Goal: Information Seeking & Learning: Check status

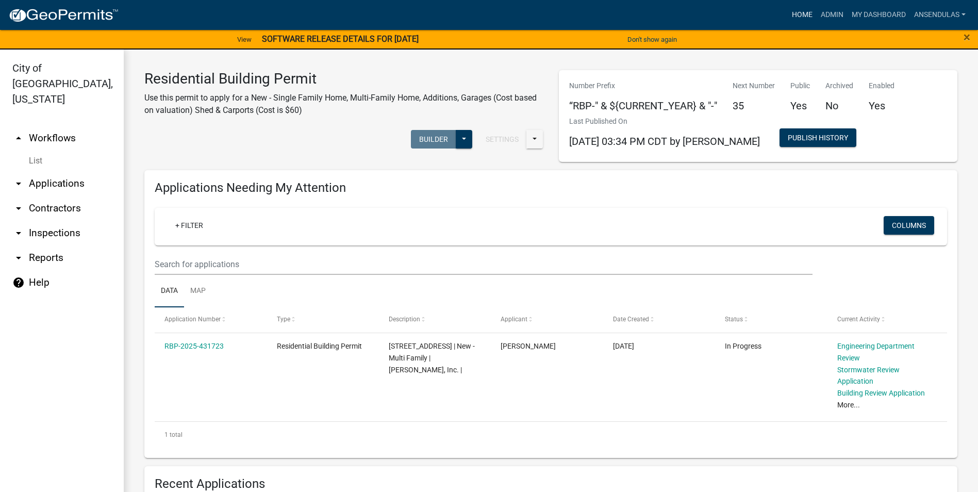
click at [803, 12] on link "Home" at bounding box center [802, 15] width 29 height 20
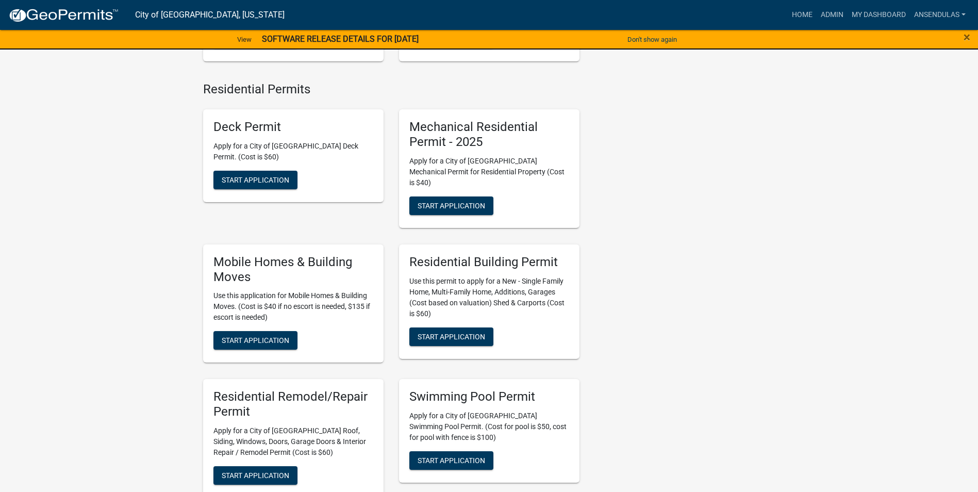
scroll to position [412, 0]
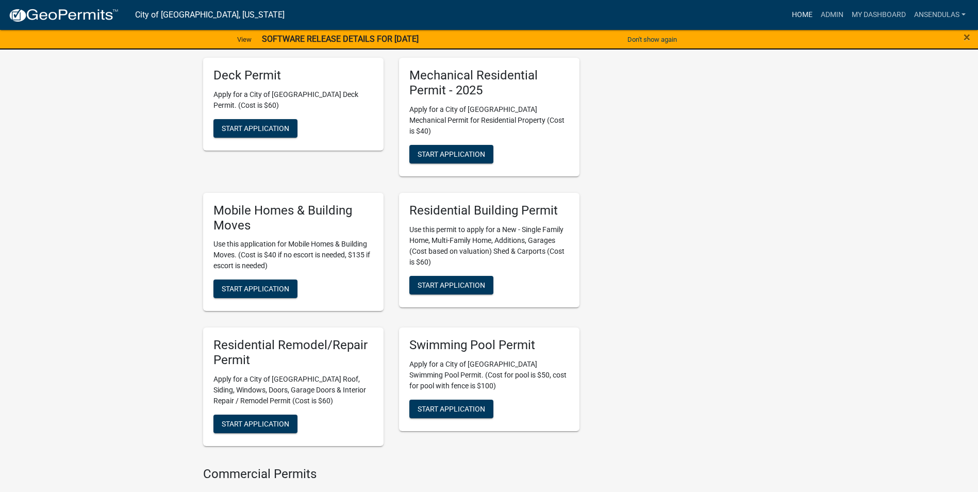
click at [802, 18] on link "Home" at bounding box center [802, 15] width 29 height 20
click at [837, 11] on link "Admin" at bounding box center [832, 15] width 31 height 20
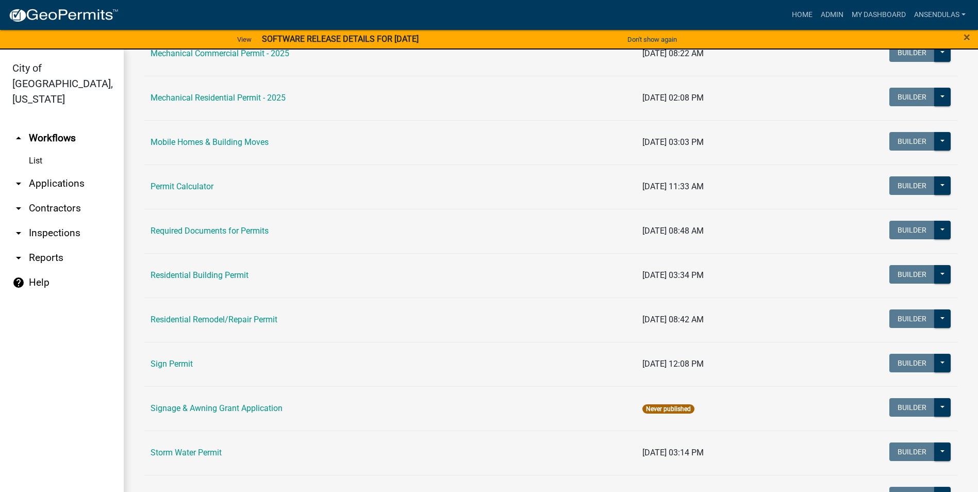
scroll to position [670, 0]
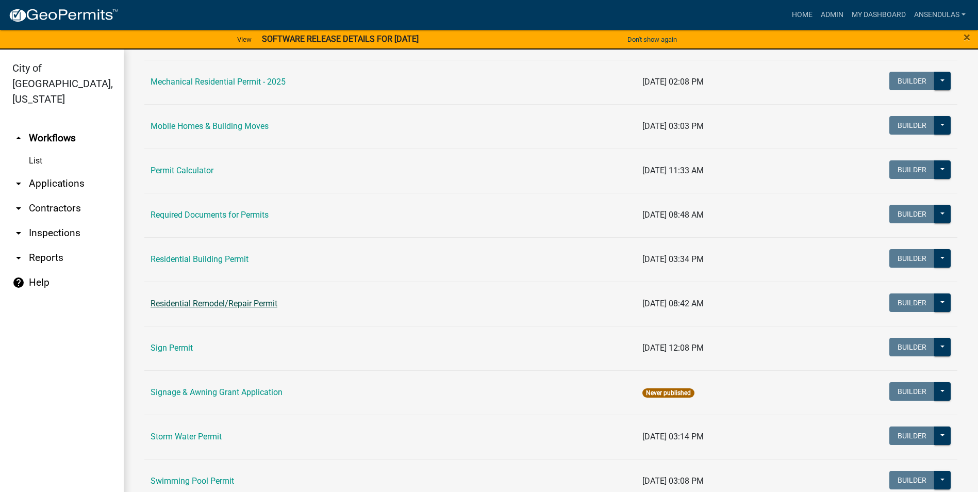
click at [218, 304] on link "Residential Remodel/Repair Permit" at bounding box center [214, 303] width 127 height 10
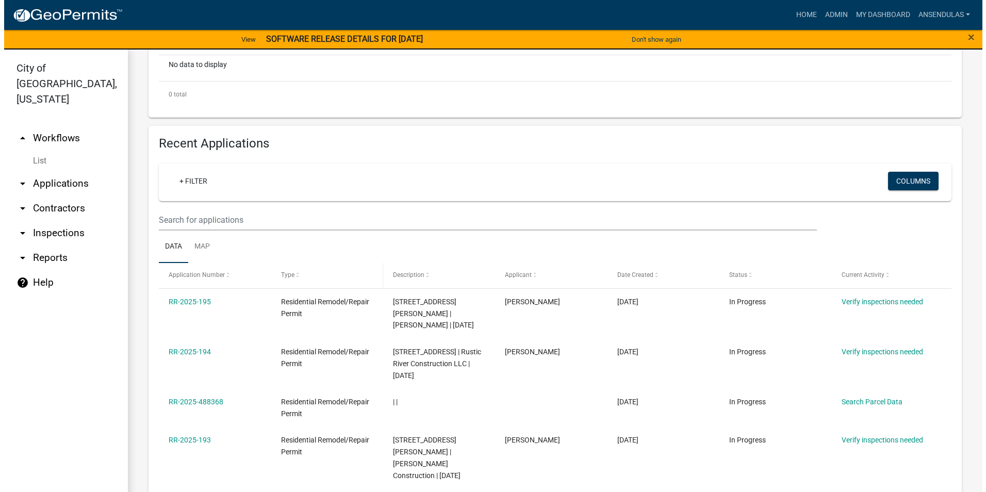
scroll to position [309, 0]
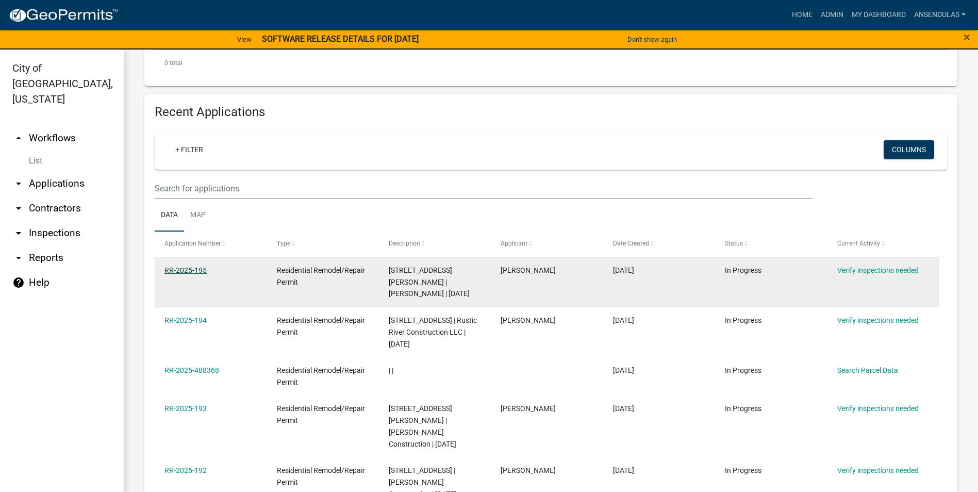
click at [174, 269] on link "RR-2025-195" at bounding box center [185, 270] width 42 height 8
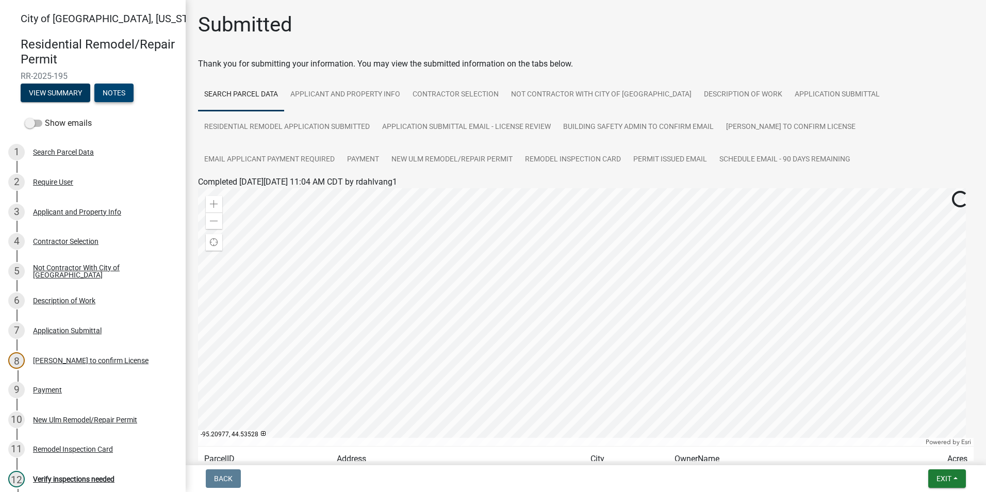
click at [114, 94] on button "Notes" at bounding box center [113, 93] width 39 height 19
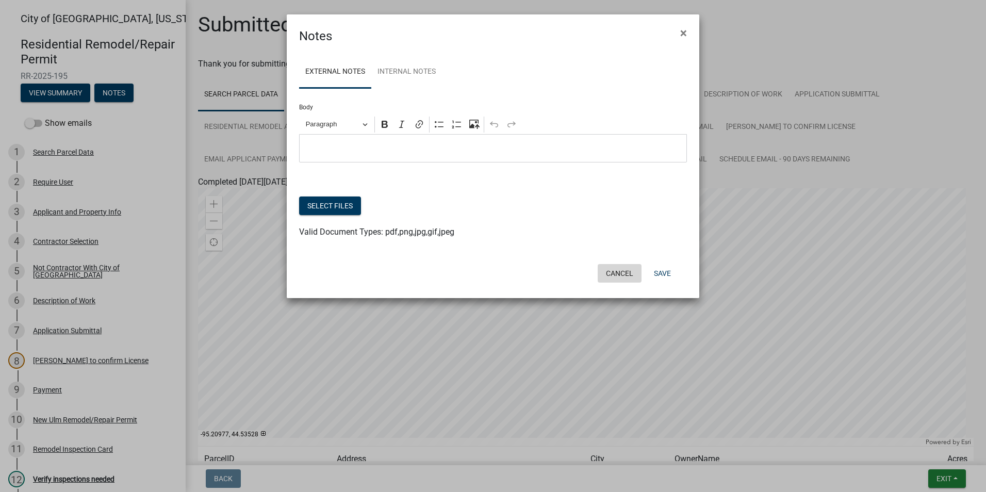
click at [615, 270] on button "Cancel" at bounding box center [619, 273] width 44 height 19
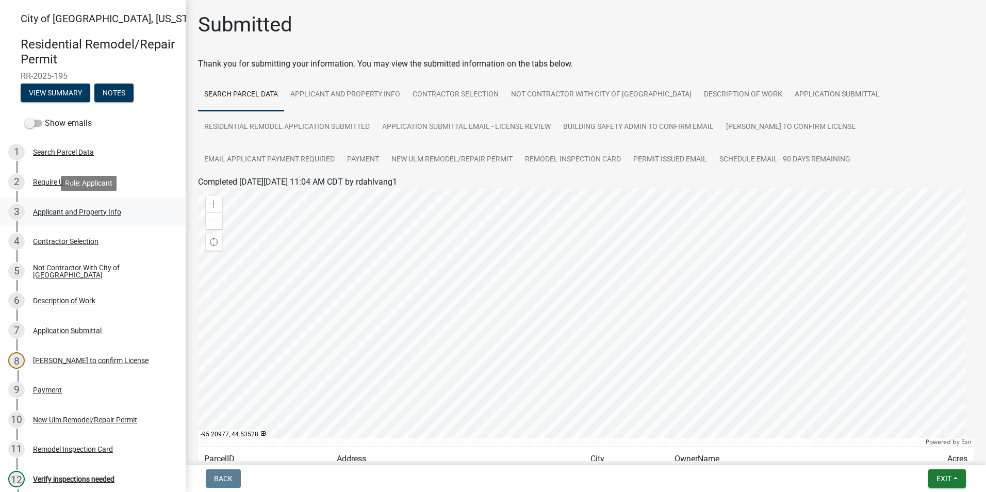
click at [74, 210] on div "Applicant and Property Info" at bounding box center [77, 211] width 88 height 7
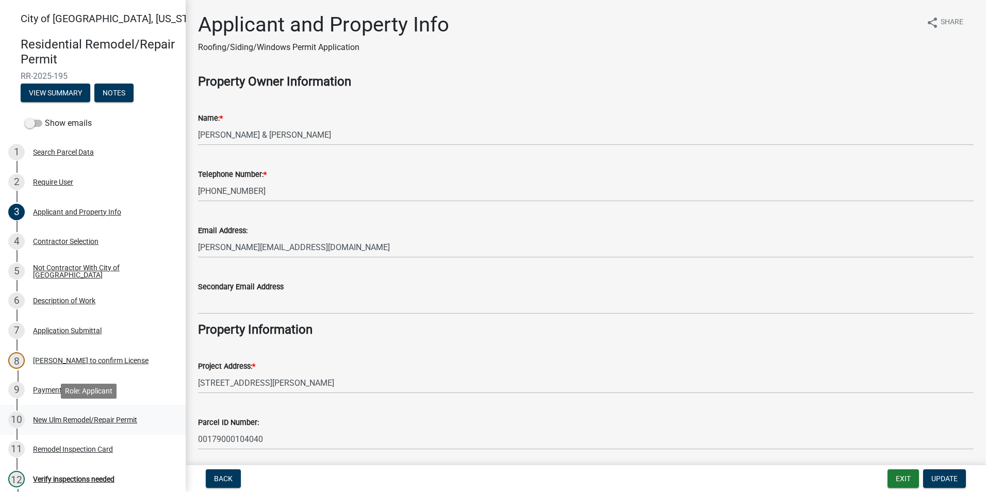
click at [78, 420] on div "New Ulm Remodel/Repair Permit" at bounding box center [85, 419] width 104 height 7
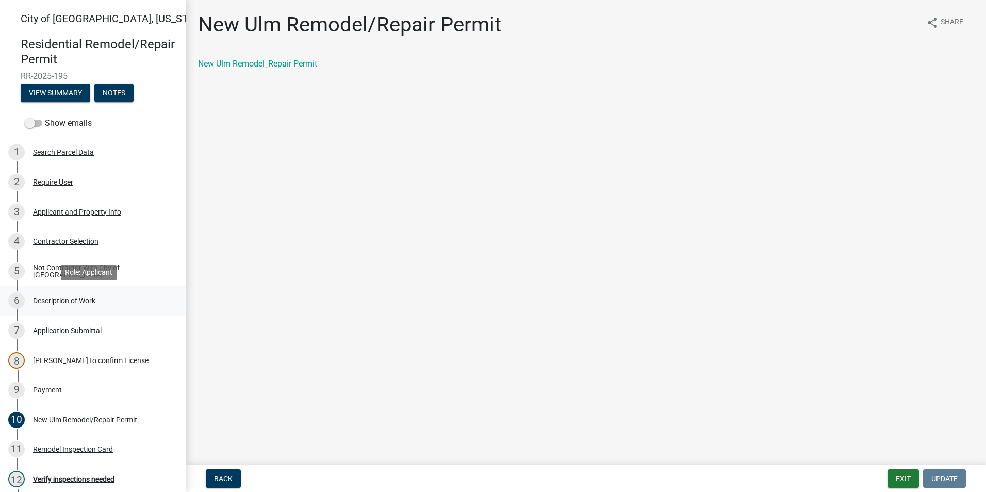
click at [78, 310] on link "6 Description of Work" at bounding box center [93, 301] width 186 height 30
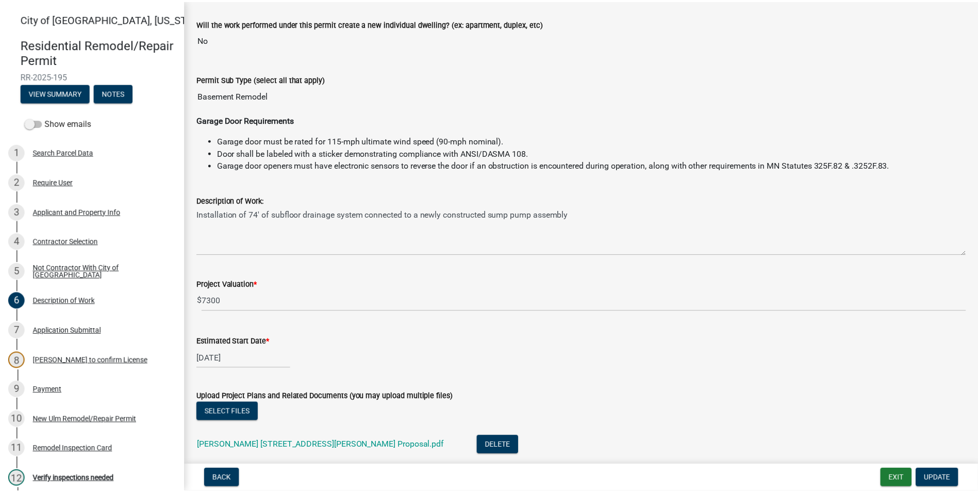
scroll to position [103, 0]
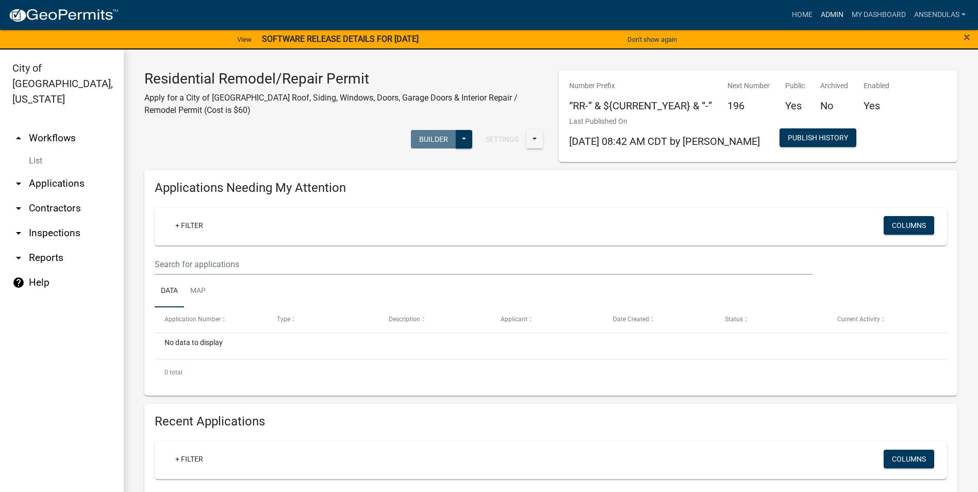
click at [828, 13] on link "Admin" at bounding box center [832, 15] width 31 height 20
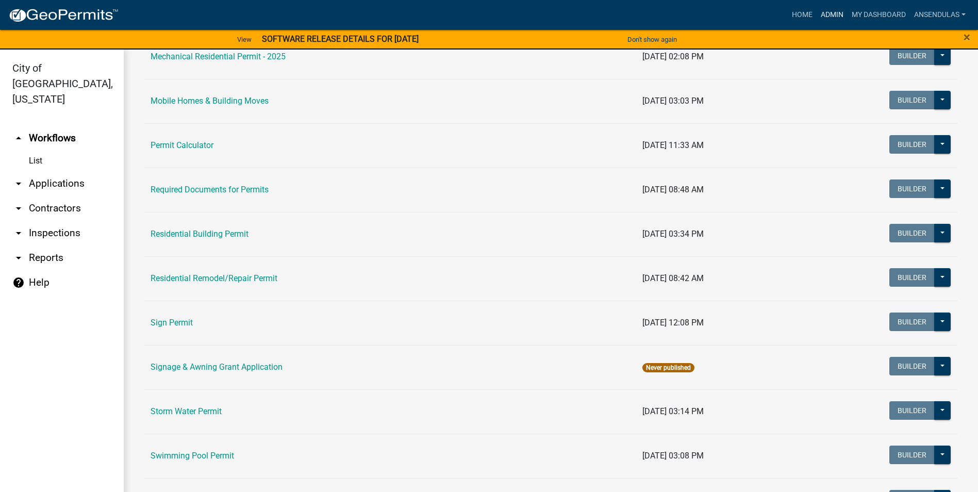
scroll to position [670, 0]
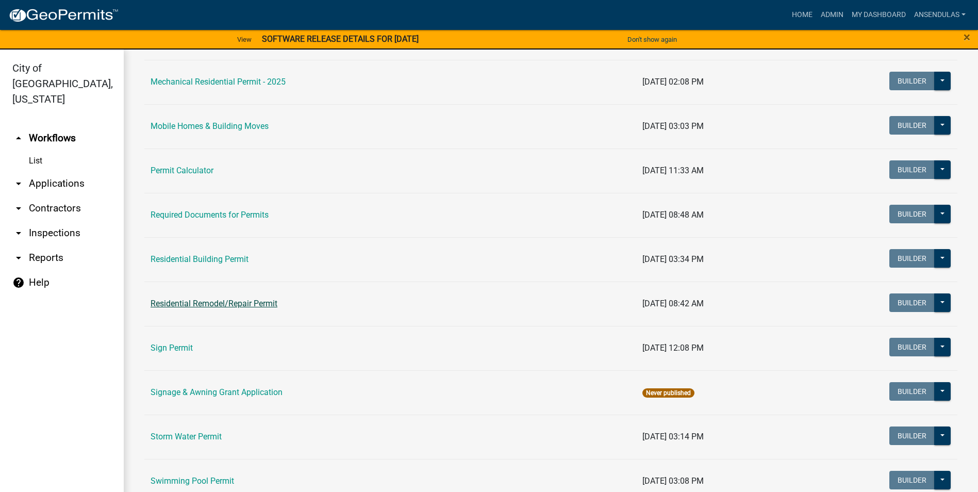
click at [230, 304] on link "Residential Remodel/Repair Permit" at bounding box center [214, 303] width 127 height 10
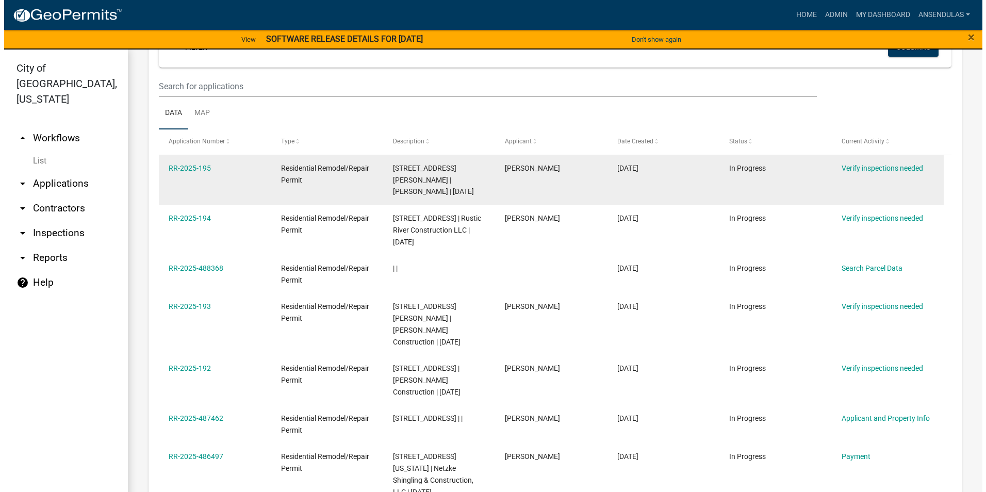
scroll to position [412, 0]
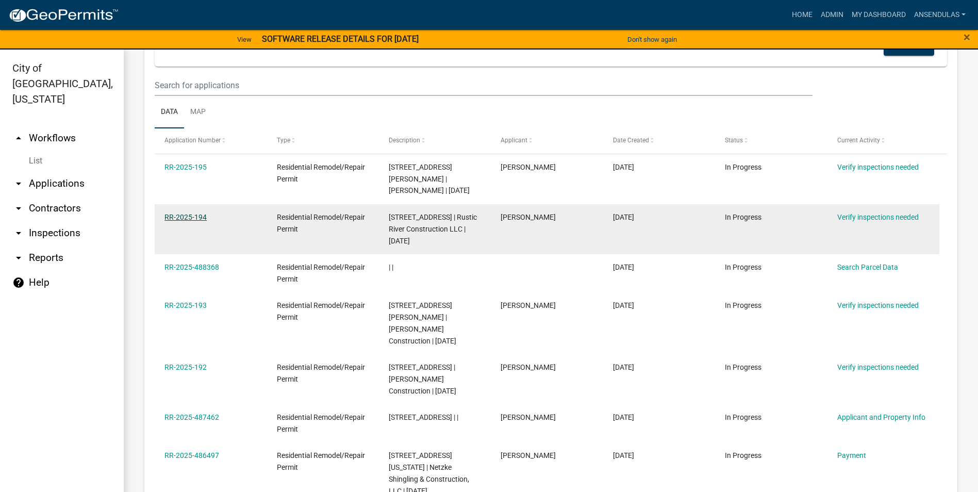
click at [175, 213] on link "RR-2025-194" at bounding box center [185, 217] width 42 height 8
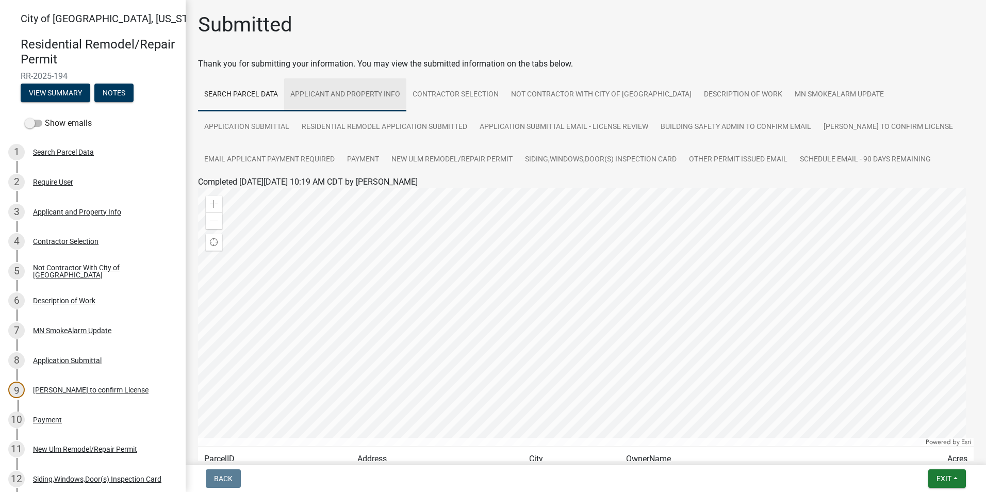
click at [312, 89] on link "Applicant and Property Info" at bounding box center [345, 94] width 122 height 33
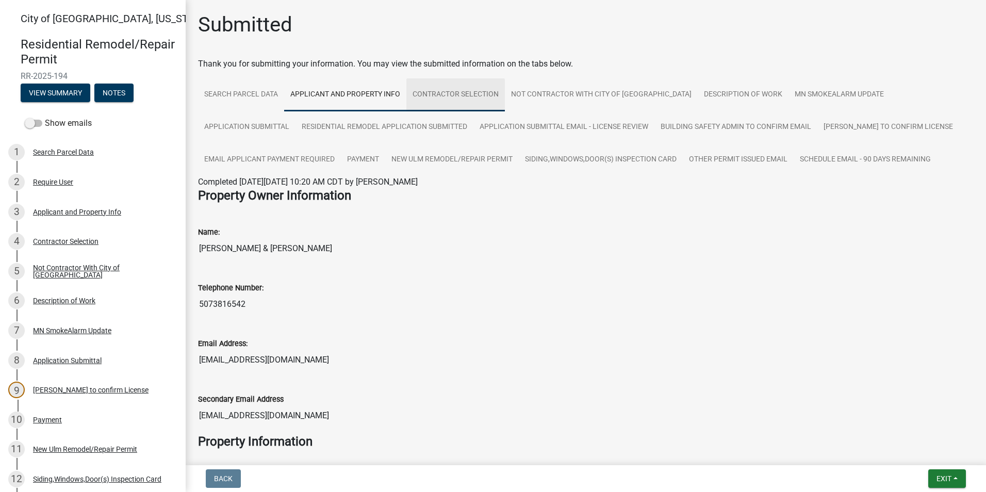
click at [434, 99] on link "Contractor Selection" at bounding box center [455, 94] width 98 height 33
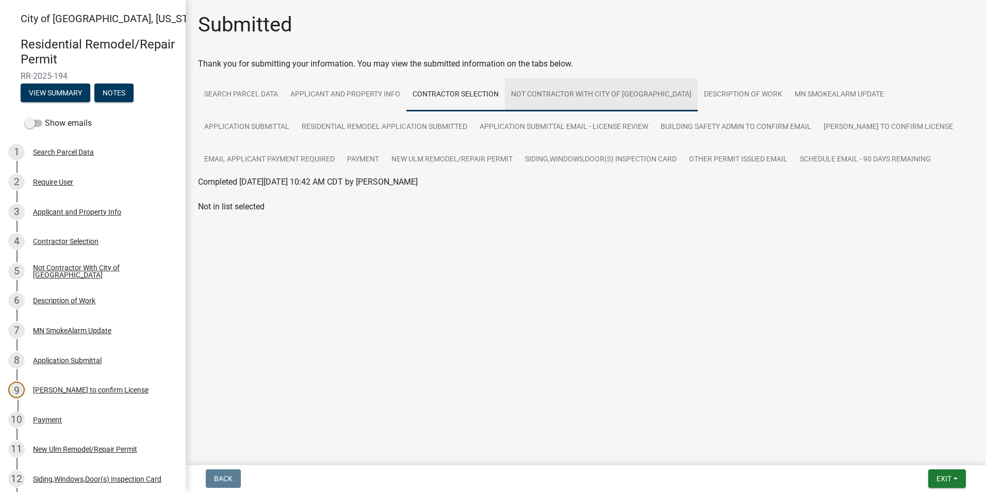
click at [554, 92] on link "Not Contractor With City of [GEOGRAPHIC_DATA]" at bounding box center [601, 94] width 193 height 33
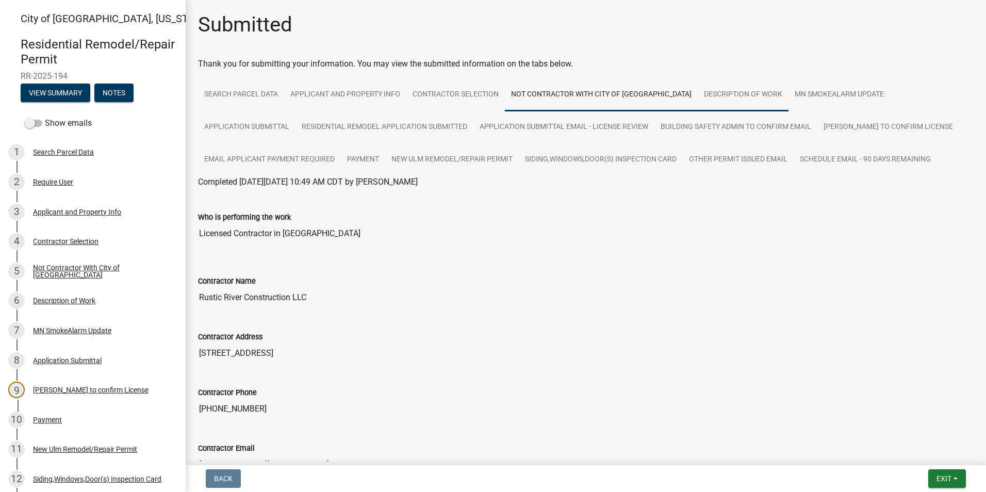
click at [698, 102] on link "Description of Work" at bounding box center [743, 94] width 91 height 33
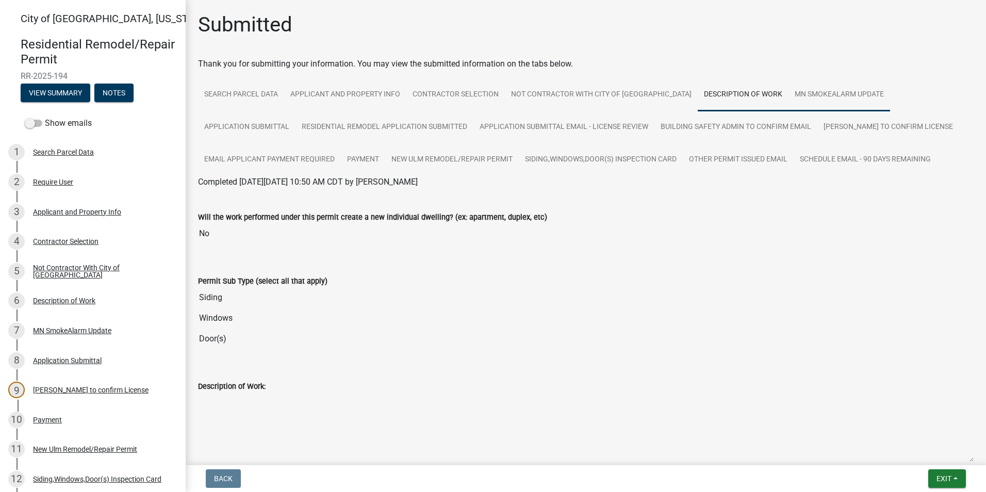
click at [788, 98] on link "MN SmokeAlarm Update" at bounding box center [839, 94] width 102 height 33
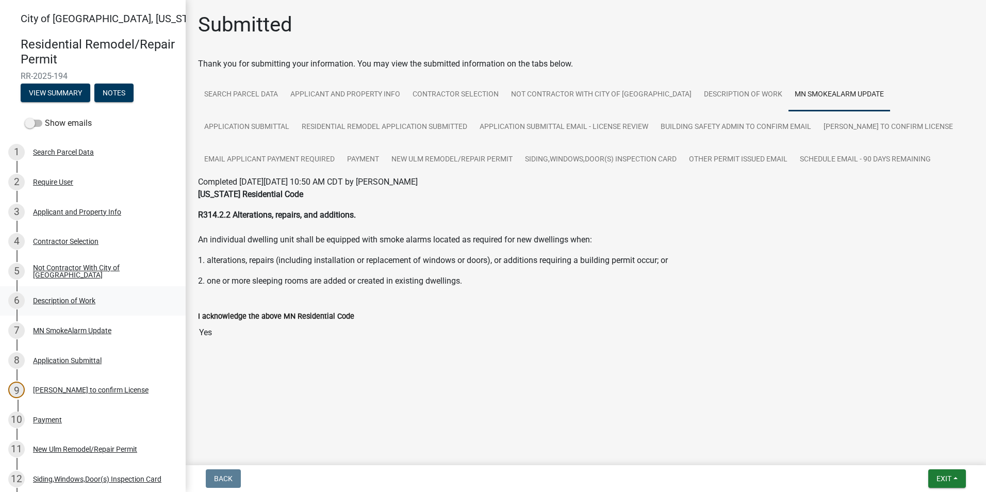
click at [108, 301] on div "6 Description of Work" at bounding box center [88, 300] width 161 height 16
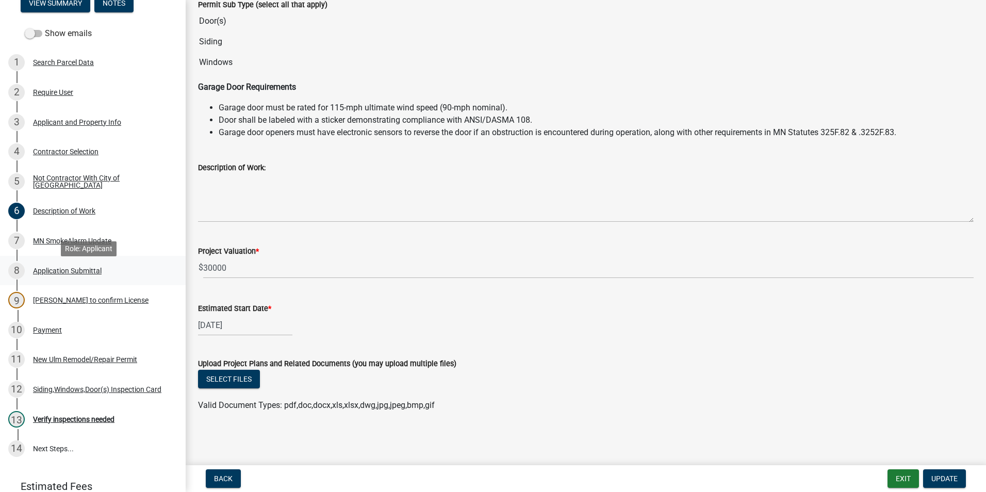
scroll to position [103, 0]
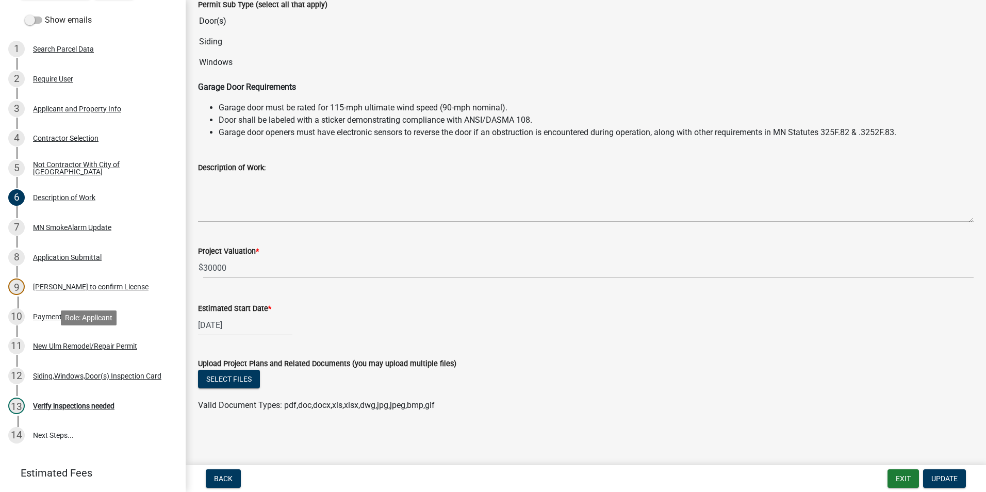
click at [96, 352] on div "11 [GEOGRAPHIC_DATA] Remodel/Repair Permit" at bounding box center [88, 346] width 161 height 16
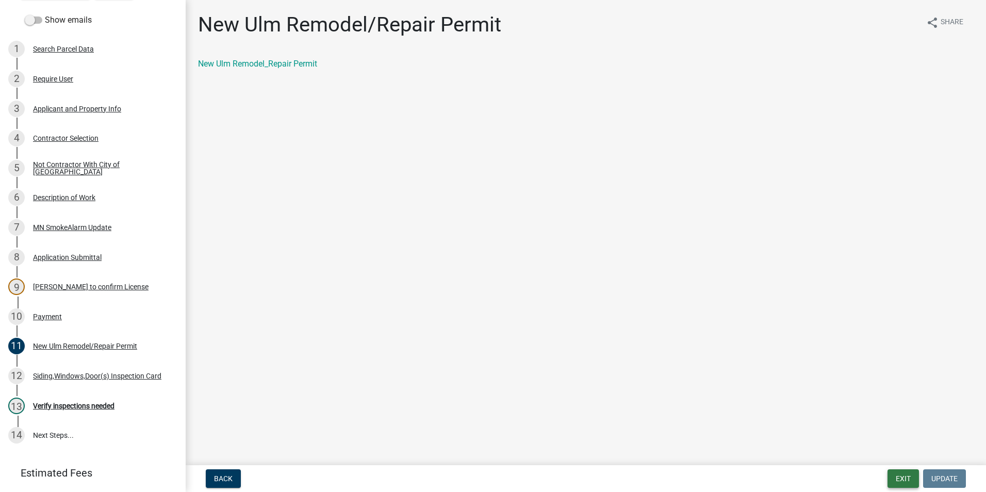
click at [907, 487] on button "Exit" at bounding box center [902, 478] width 31 height 19
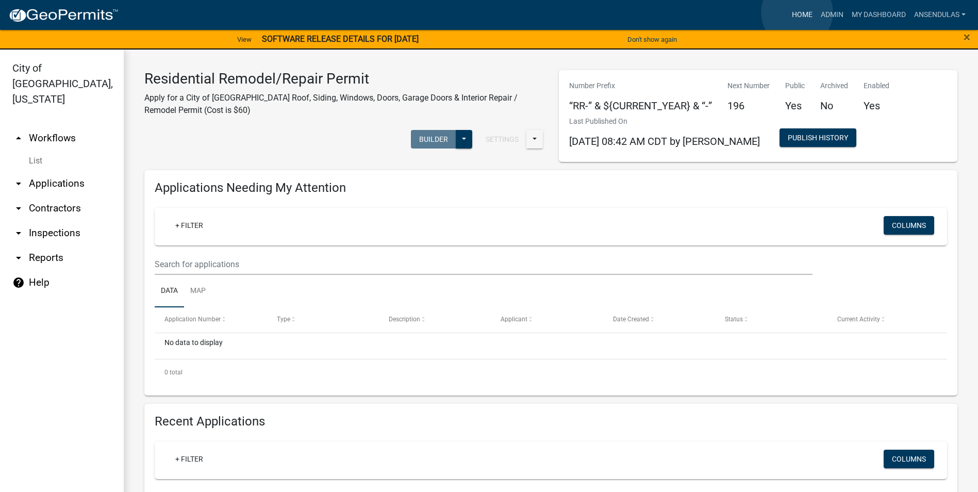
click at [797, 12] on link "Home" at bounding box center [802, 15] width 29 height 20
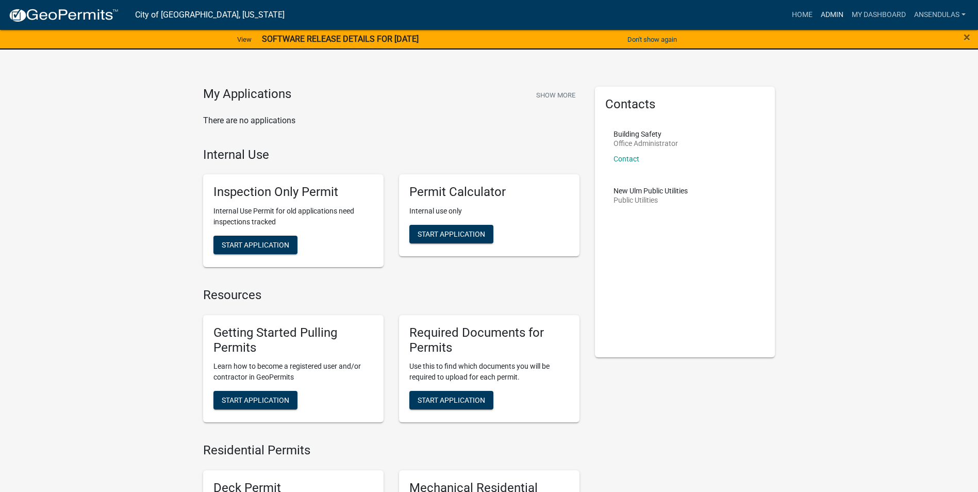
click at [827, 10] on link "Admin" at bounding box center [832, 15] width 31 height 20
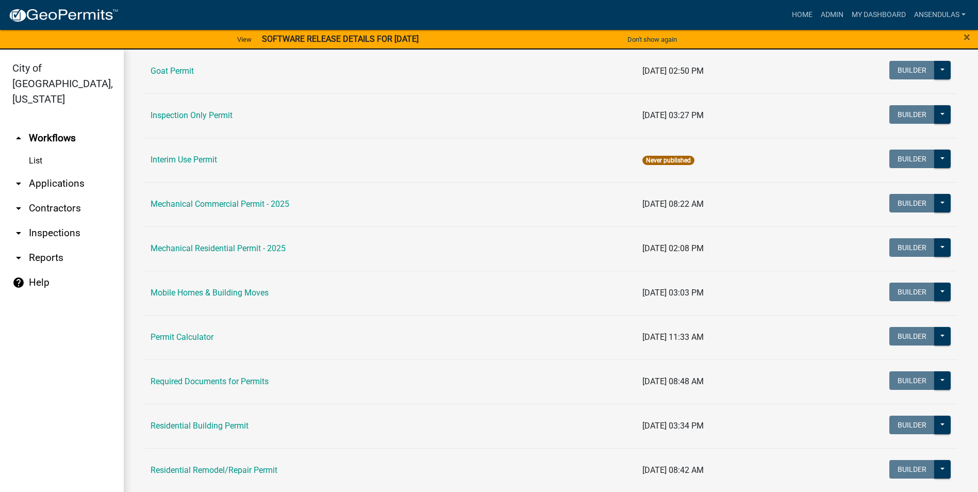
scroll to position [516, 0]
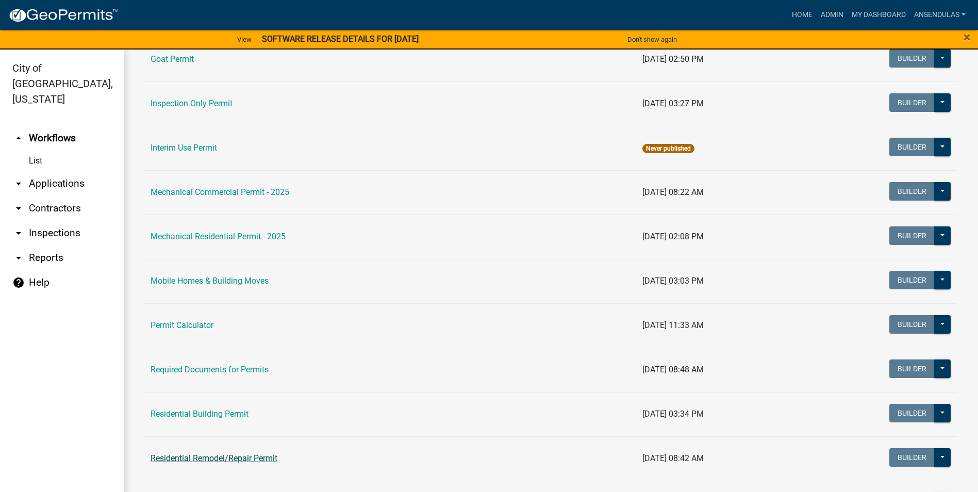
click at [221, 458] on link "Residential Remodel/Repair Permit" at bounding box center [214, 458] width 127 height 10
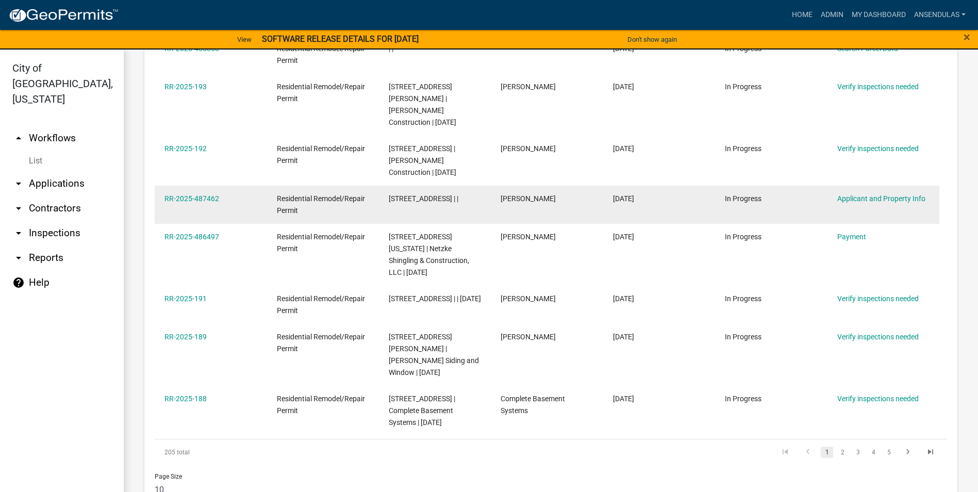
scroll to position [632, 0]
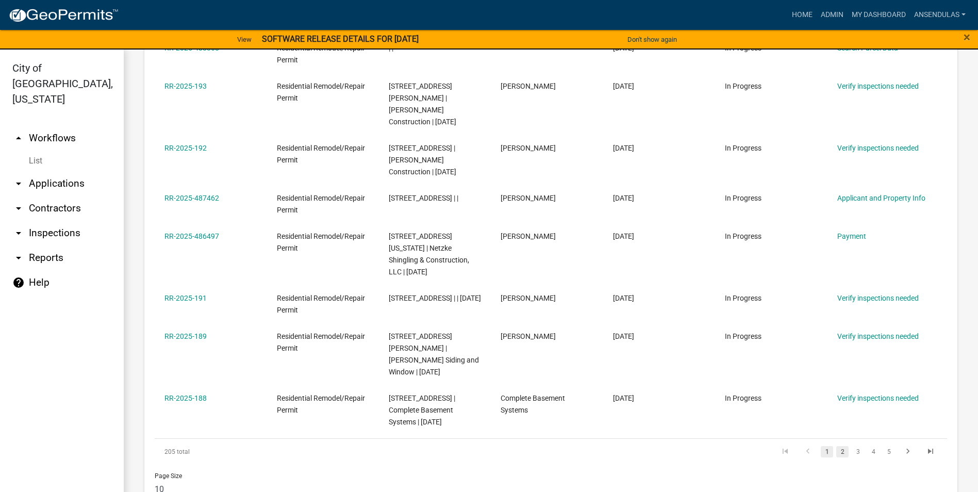
click at [836, 446] on link "2" at bounding box center [842, 451] width 12 height 11
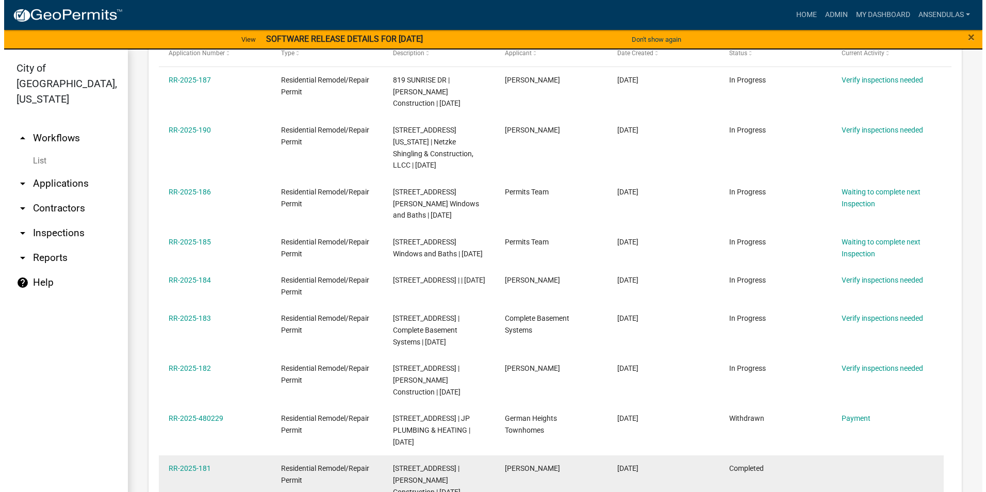
scroll to position [500, 0]
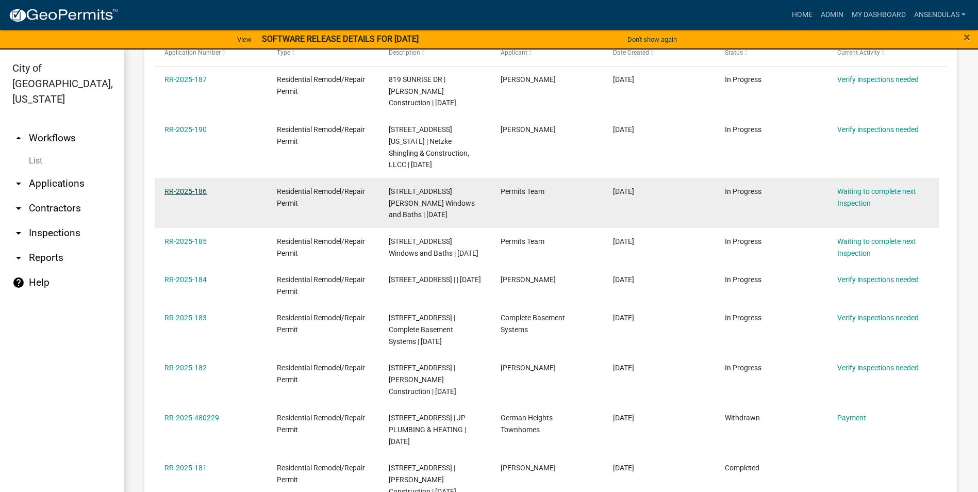
click at [193, 190] on link "RR-2025-186" at bounding box center [185, 191] width 42 height 8
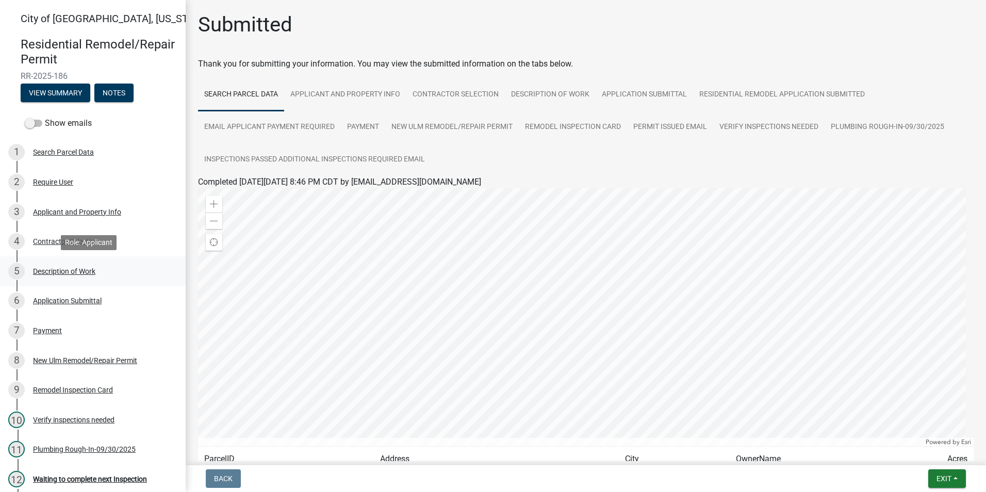
click at [81, 264] on div "5 Description of Work" at bounding box center [88, 271] width 161 height 16
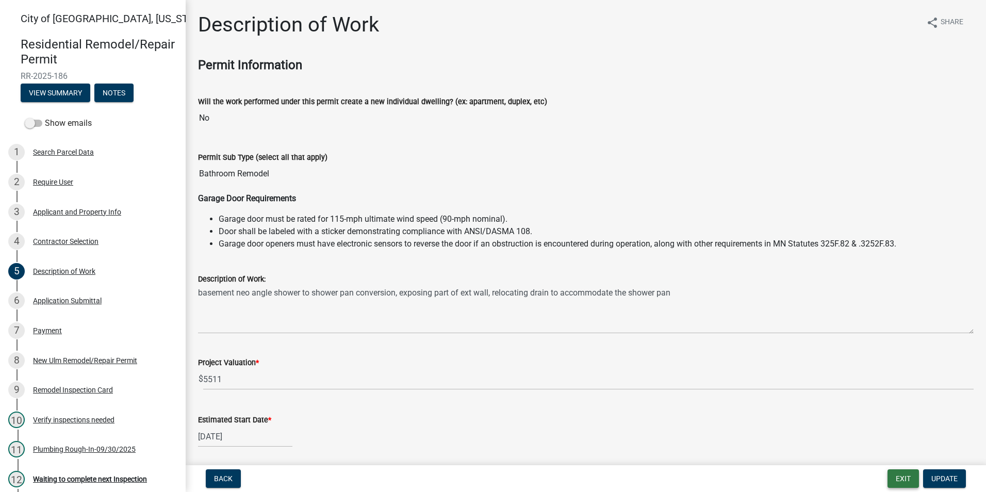
click at [902, 476] on button "Exit" at bounding box center [902, 478] width 31 height 19
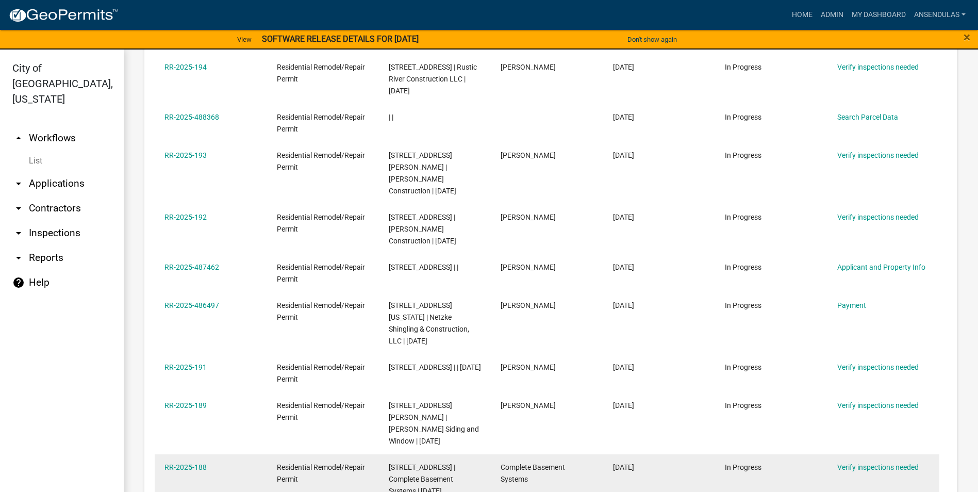
scroll to position [632, 0]
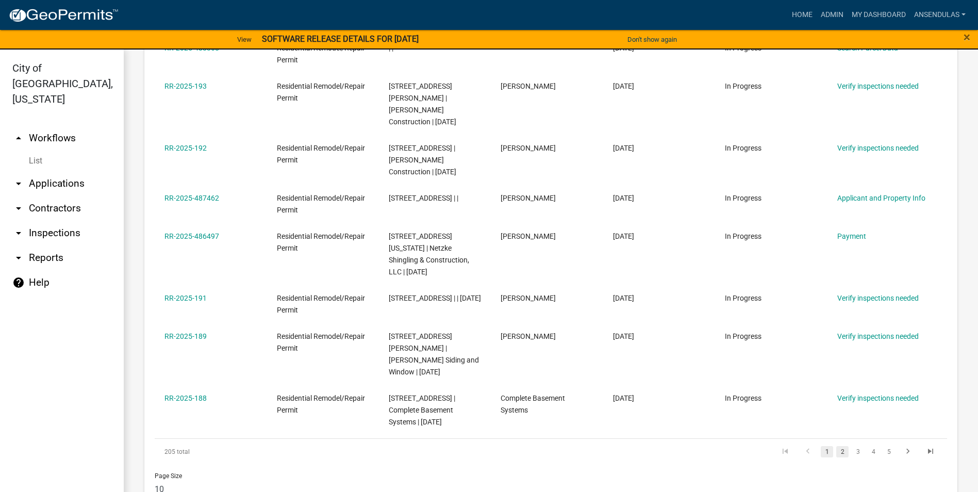
click at [836, 446] on link "2" at bounding box center [842, 451] width 12 height 11
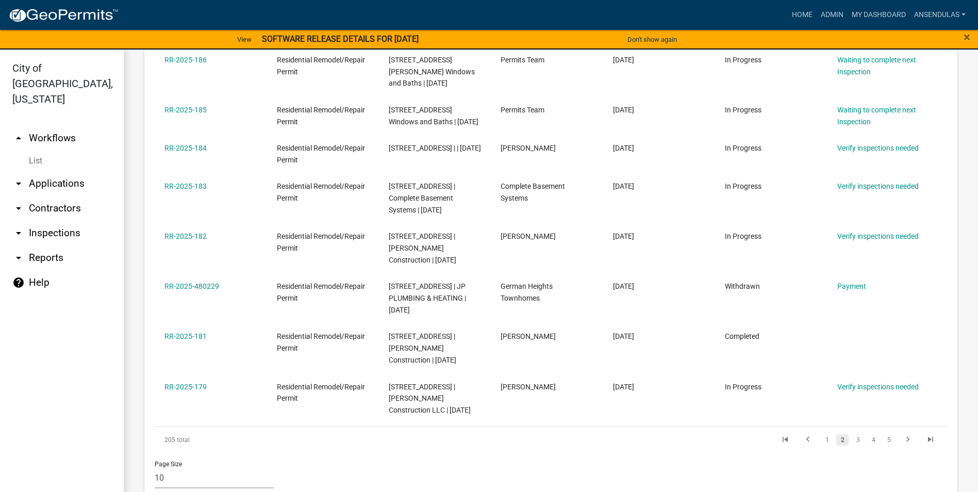
scroll to position [655, 0]
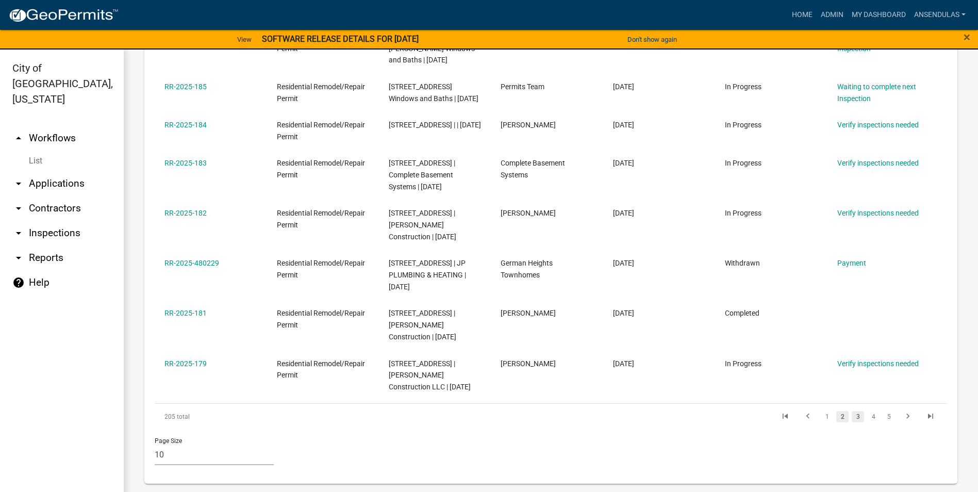
click at [852, 422] on link "3" at bounding box center [858, 416] width 12 height 11
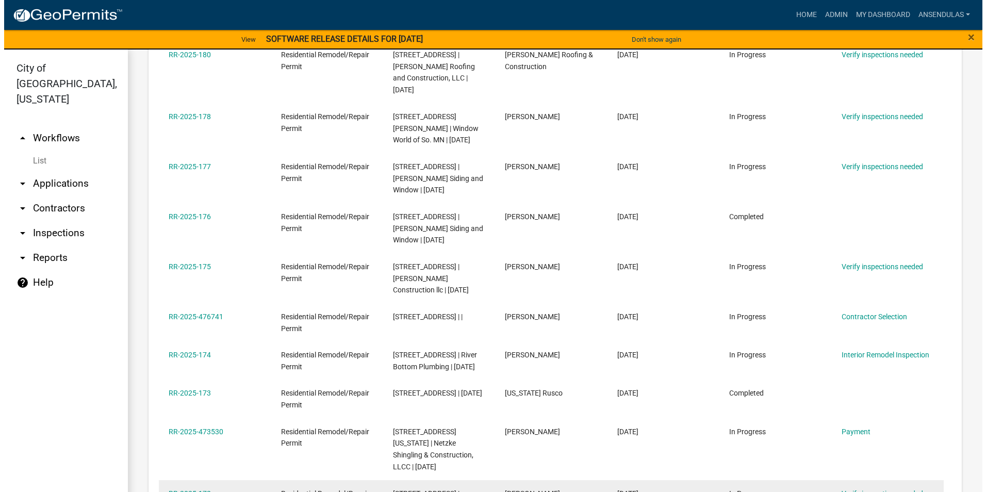
scroll to position [500, 0]
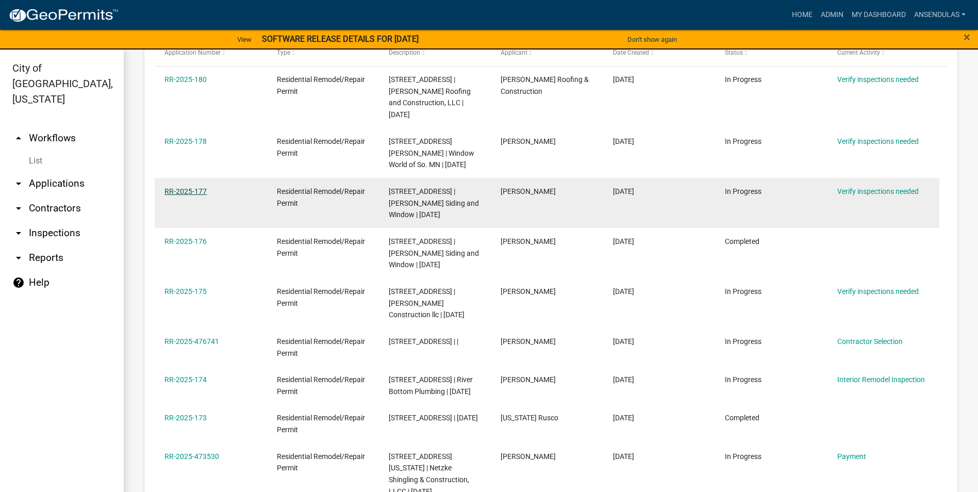
click at [172, 192] on link "RR-2025-177" at bounding box center [185, 191] width 42 height 8
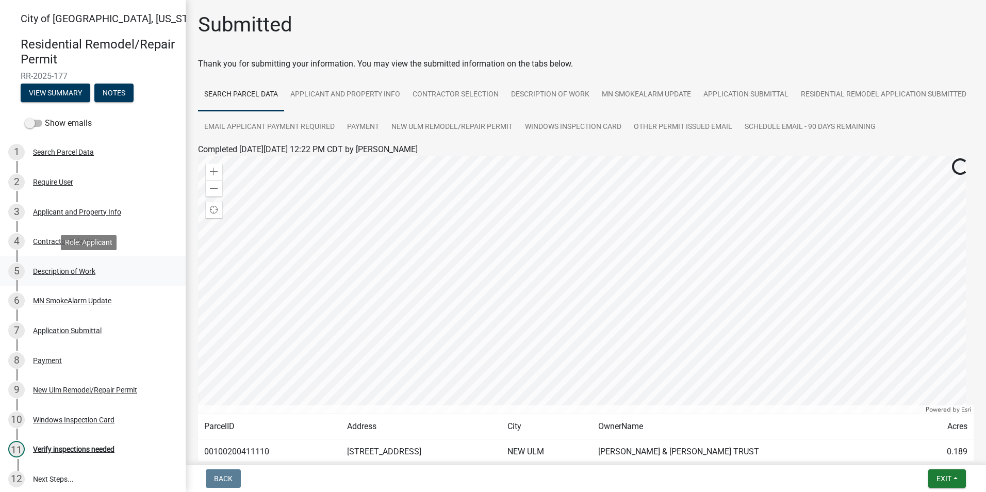
click at [79, 272] on div "Description of Work" at bounding box center [64, 271] width 62 height 7
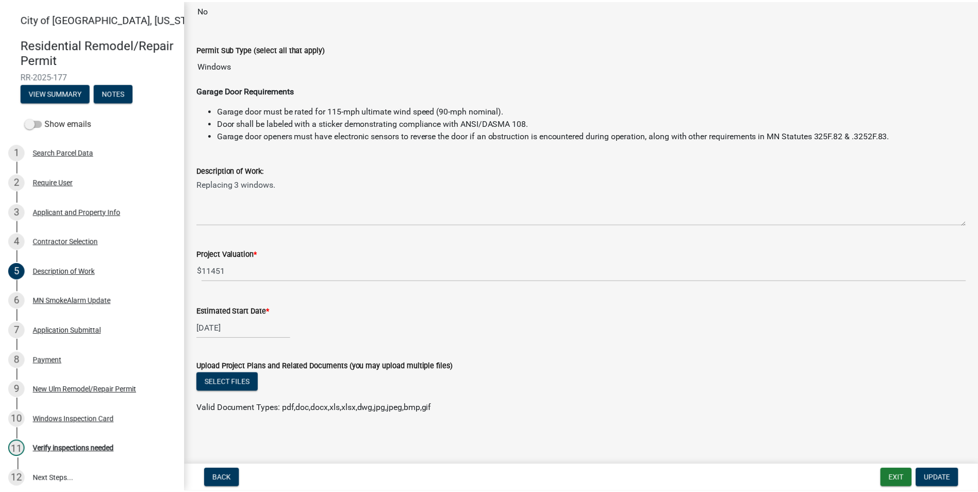
scroll to position [111, 0]
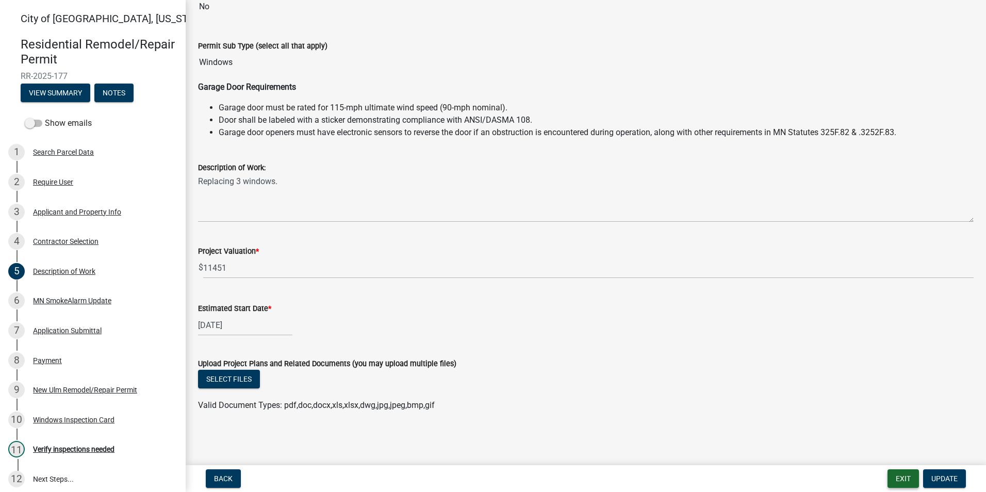
click at [891, 475] on button "Exit" at bounding box center [902, 478] width 31 height 19
